Goal: Information Seeking & Learning: Learn about a topic

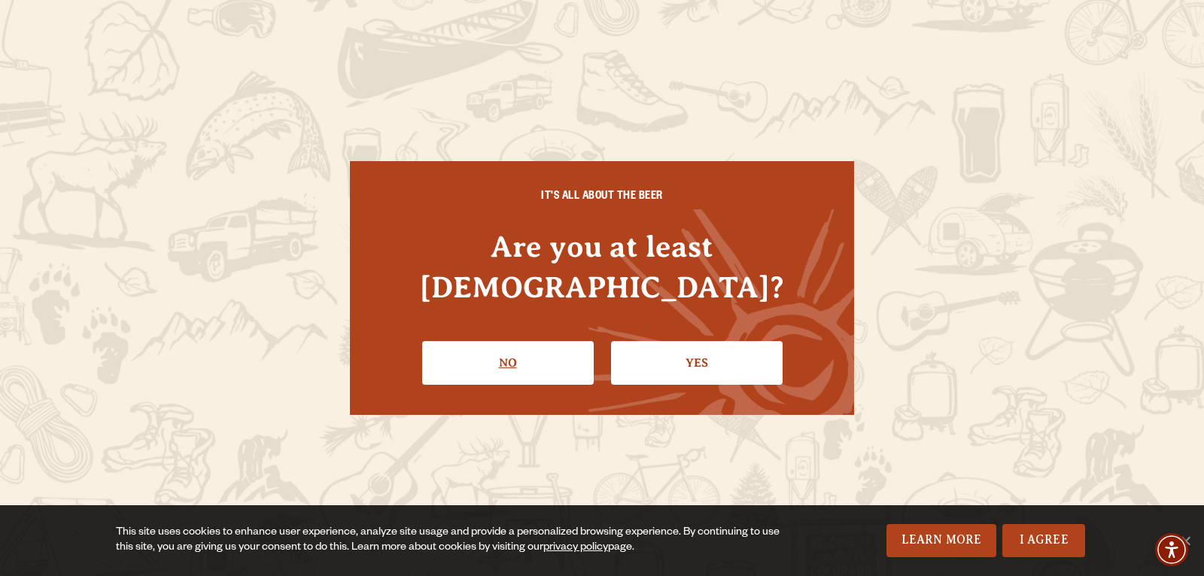
click at [543, 353] on link "No" at bounding box center [508, 363] width 172 height 44
drag, startPoint x: 543, startPoint y: 353, endPoint x: 544, endPoint y: 393, distance: 39.9
click at [544, 393] on div "IT'S ALL ABOUT THE BEER Are you at least [DEMOGRAPHIC_DATA]? No Yes" at bounding box center [602, 288] width 504 height 254
drag, startPoint x: 674, startPoint y: 340, endPoint x: 473, endPoint y: 2, distance: 393.8
click at [674, 341] on link "Yes" at bounding box center [697, 363] width 172 height 44
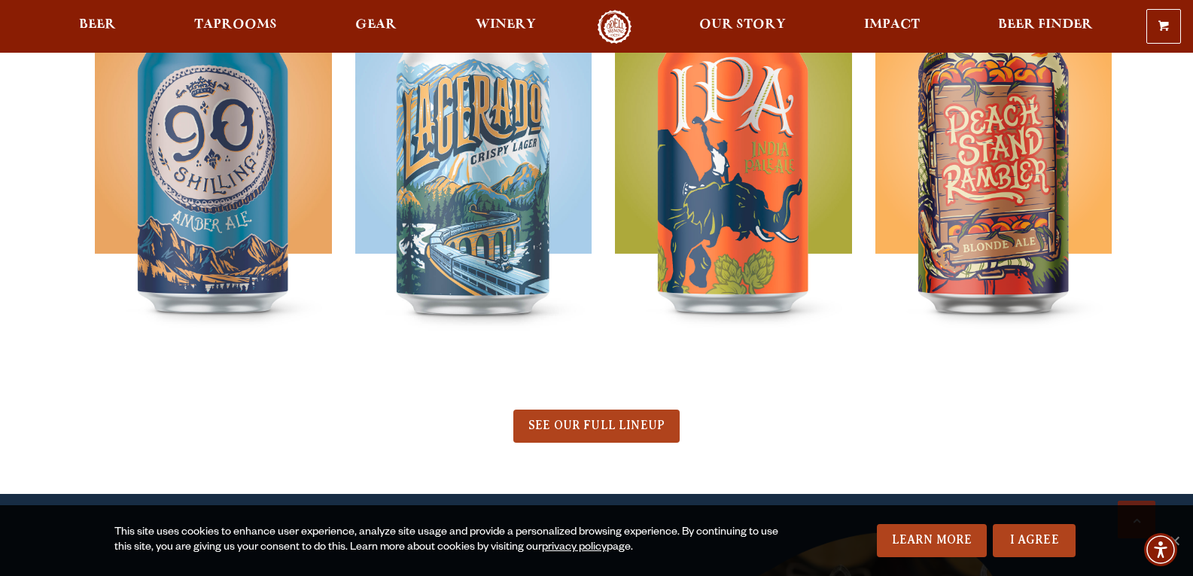
scroll to position [837, 0]
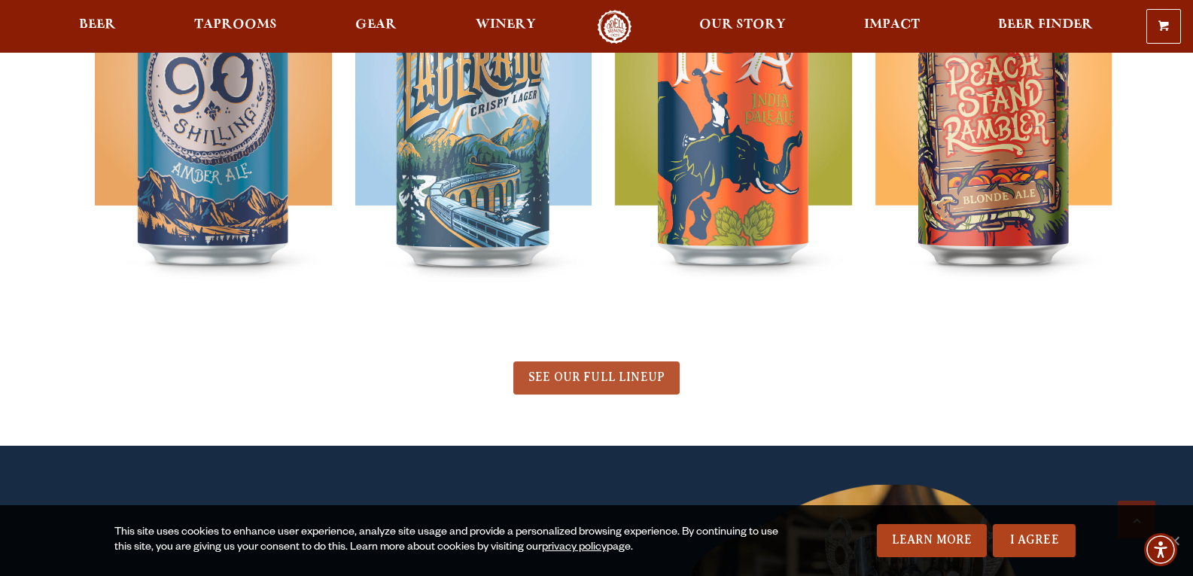
click at [563, 382] on span "SEE OUR FULL LINEUP" at bounding box center [596, 377] width 136 height 14
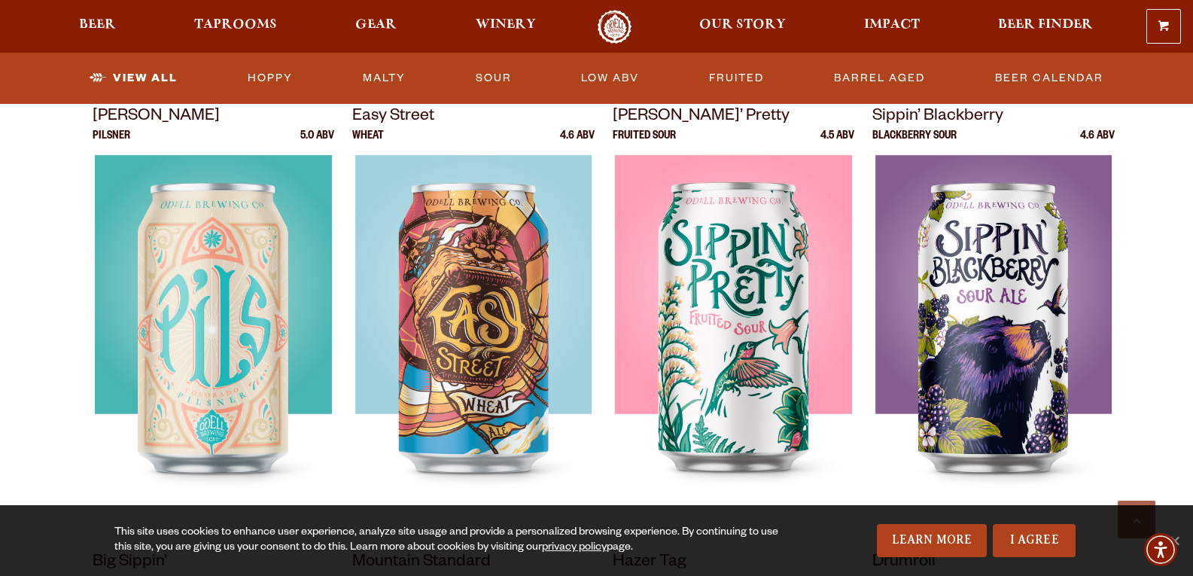
scroll to position [1129, 0]
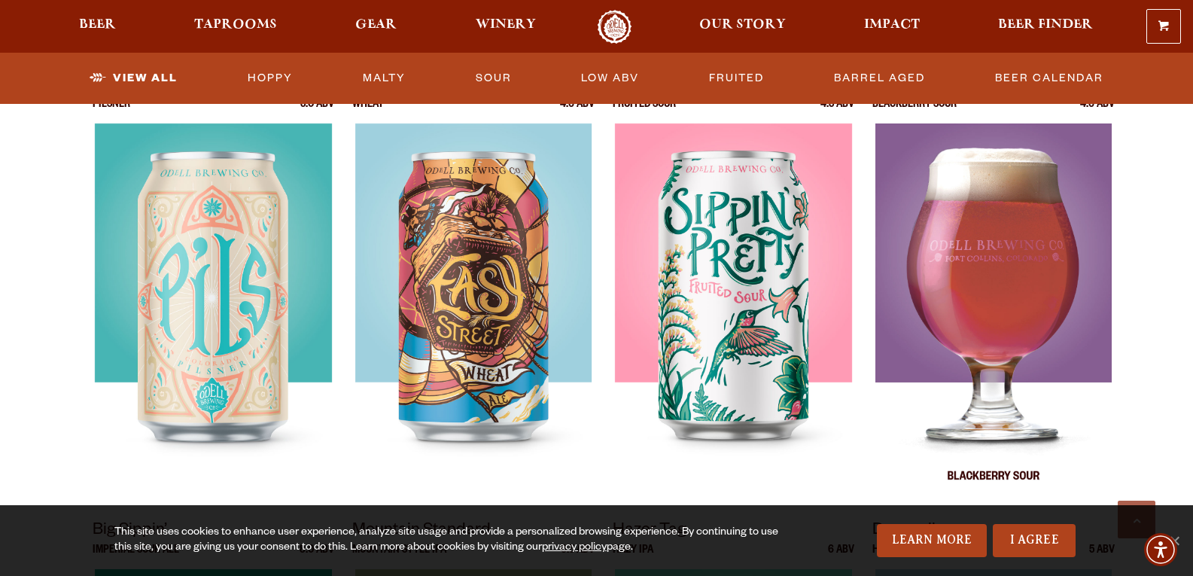
click at [997, 270] on img at bounding box center [993, 311] width 236 height 376
